Goal: Transaction & Acquisition: Subscribe to service/newsletter

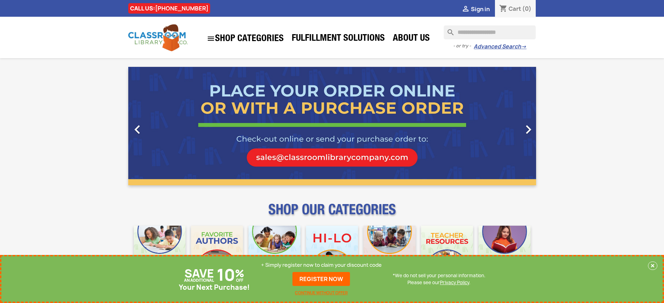
click at [321, 265] on p "+ Simply register now to claim your discount code" at bounding box center [321, 265] width 121 height 7
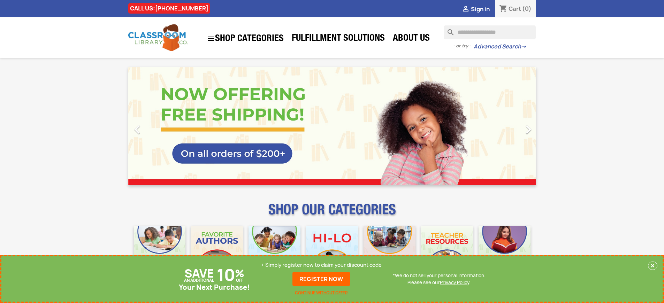
click at [321, 265] on p "+ Simply register now to claim your discount code" at bounding box center [321, 265] width 121 height 7
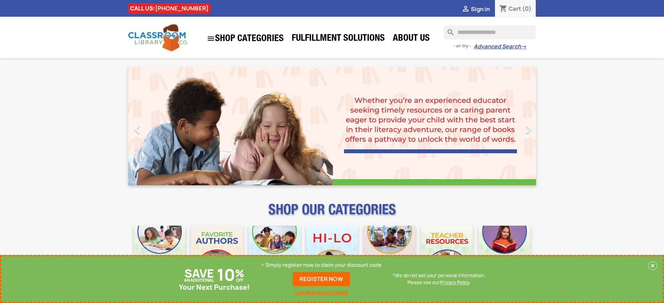
click at [321, 265] on p "+ Simply register now to claim your discount code" at bounding box center [321, 265] width 121 height 7
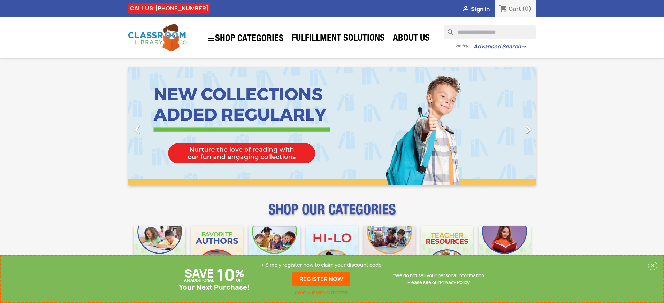
click at [321, 265] on p "+ Simply register now to claim your discount code" at bounding box center [321, 265] width 121 height 7
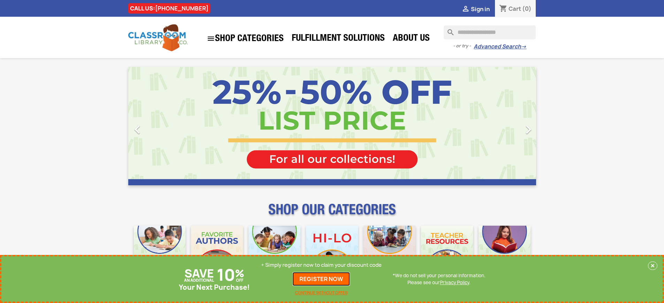
click at [321, 279] on link "REGISTER NOW" at bounding box center [321, 279] width 58 height 14
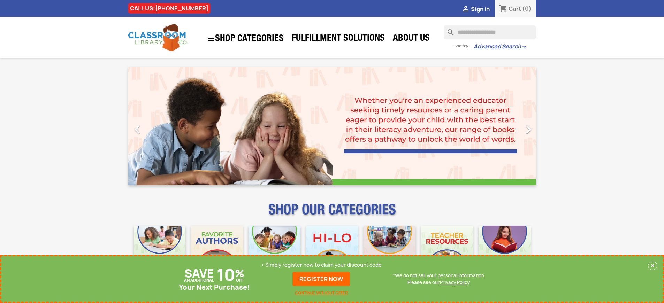
click at [321, 265] on p "+ Simply register now to claim your discount code" at bounding box center [321, 265] width 121 height 7
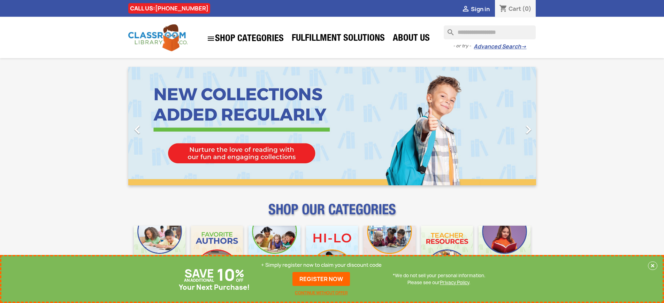
click at [321, 265] on p "+ Simply register now to claim your discount code" at bounding box center [321, 265] width 121 height 7
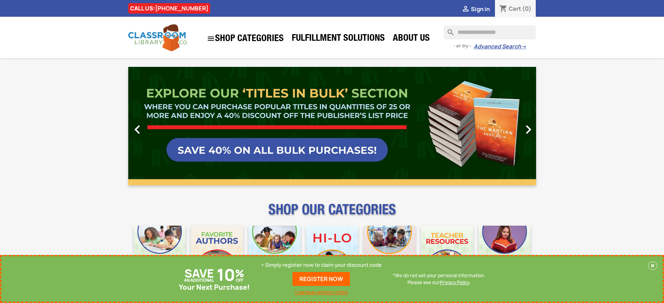
click at [321, 265] on p "+ Simply register now to claim your discount code" at bounding box center [321, 265] width 121 height 7
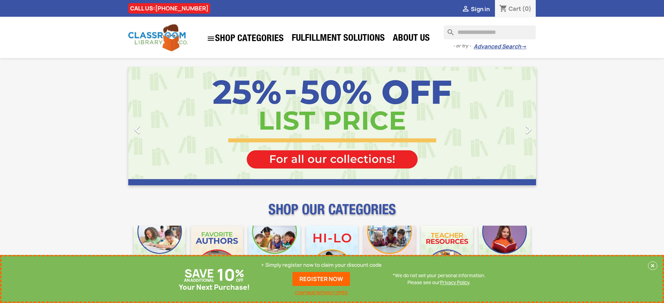
click at [321, 265] on p "+ Simply register now to claim your discount code" at bounding box center [321, 265] width 121 height 7
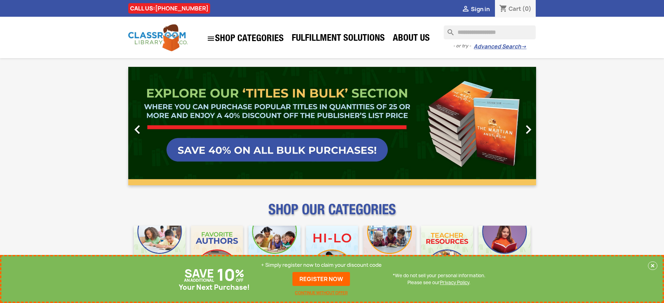
click at [321, 265] on p "+ Simply register now to claim your discount code" at bounding box center [321, 265] width 121 height 7
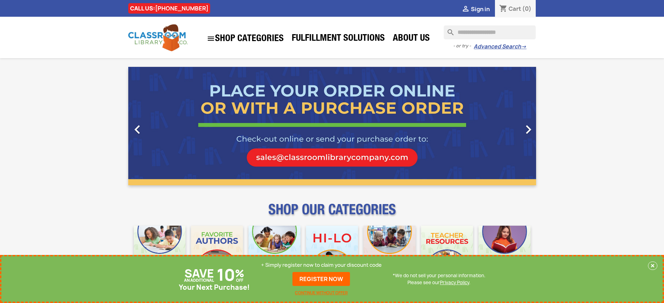
click at [321, 279] on link "REGISTER NOW" at bounding box center [321, 279] width 58 height 14
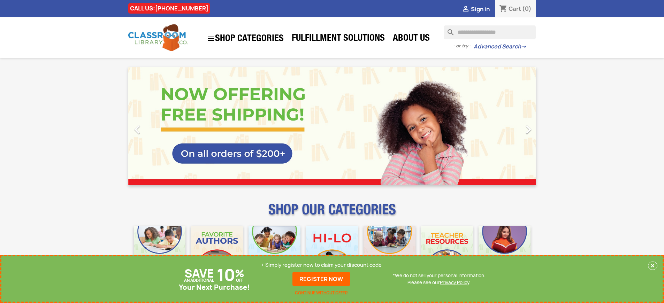
click at [321, 265] on p "+ Simply register now to claim your discount code" at bounding box center [321, 265] width 121 height 7
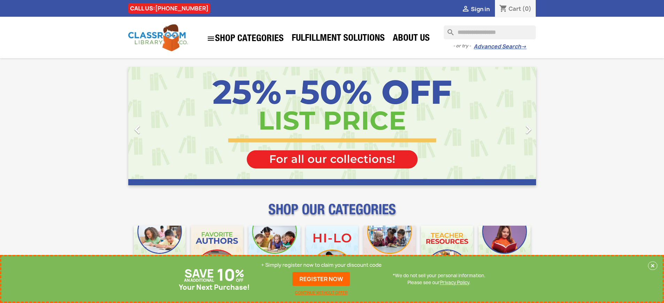
click at [321, 265] on p "+ Simply register now to claim your discount code" at bounding box center [321, 265] width 121 height 7
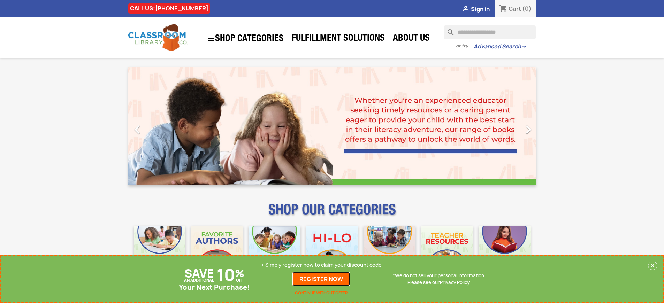
click at [321, 279] on link "REGISTER NOW" at bounding box center [321, 279] width 58 height 14
